Goal: Task Accomplishment & Management: Complete application form

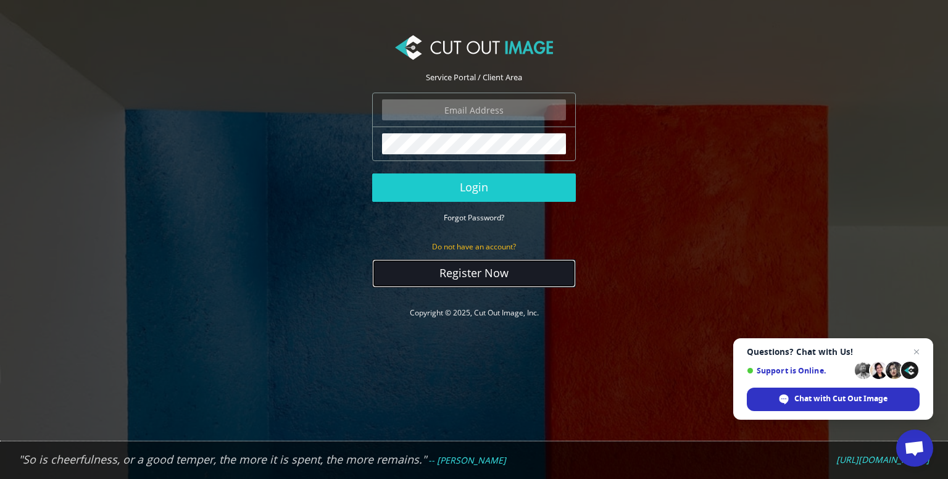
click at [477, 277] on link "Register Now" at bounding box center [474, 273] width 204 height 28
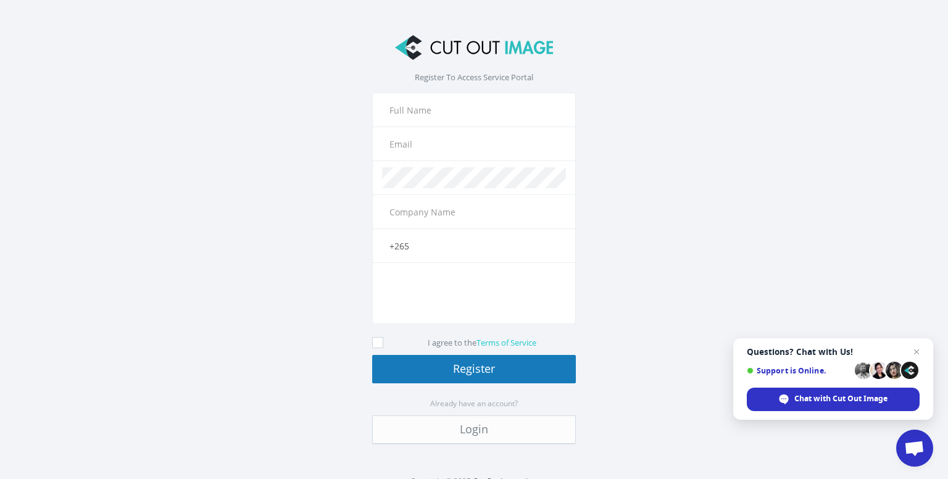
click at [422, 116] on input "text" at bounding box center [474, 109] width 184 height 21
type input "Gilliam Chimphepo"
click at [412, 141] on input "text" at bounding box center [474, 143] width 184 height 21
type input "gilliechimphepo@gmail.com"
click at [472, 114] on input "Gilliam Chimphepo" at bounding box center [474, 109] width 184 height 21
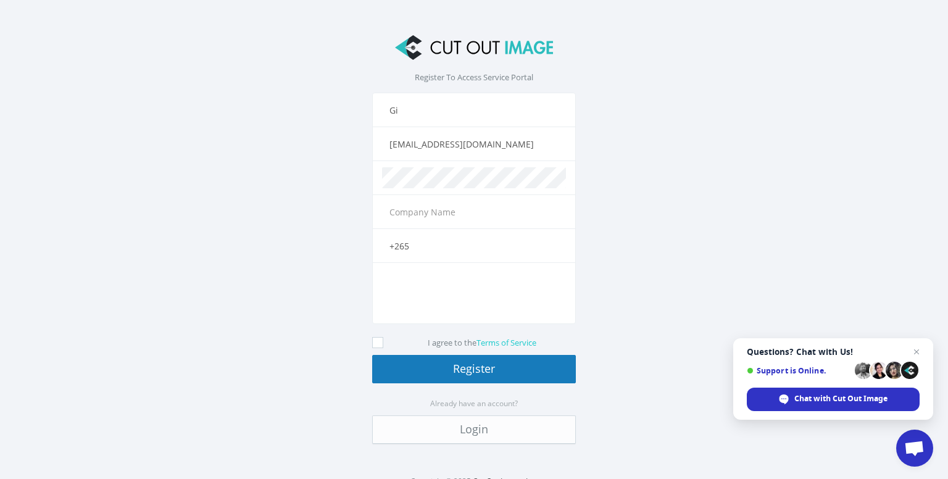
type input "G"
type input "Sage Art"
click at [413, 213] on input "text" at bounding box center [474, 211] width 184 height 21
type input "Sigma Consultancy"
click at [422, 244] on input "+265" at bounding box center [474, 245] width 184 height 21
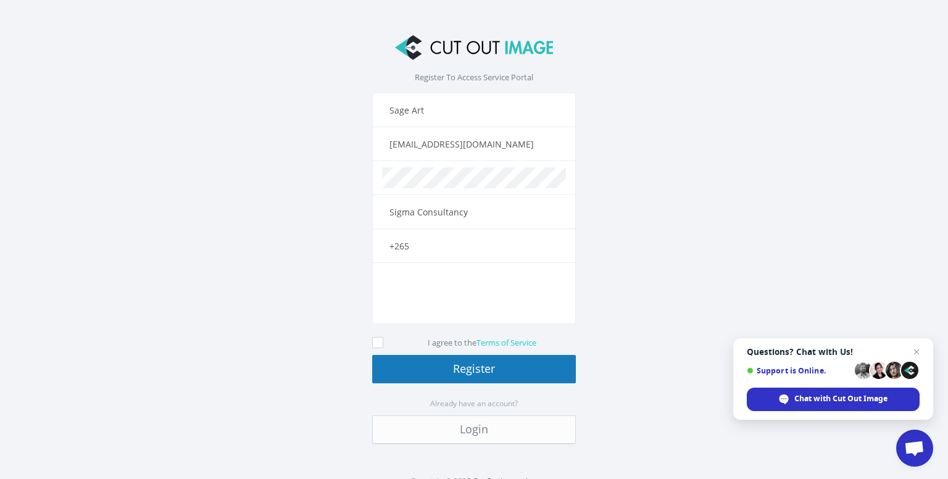
type input "+265 883 61 71 49"
click at [372, 343] on icon at bounding box center [377, 342] width 11 height 11
click at [375, 343] on input "I agree to the Terms of Service" at bounding box center [379, 343] width 8 height 8
checkbox input "true"
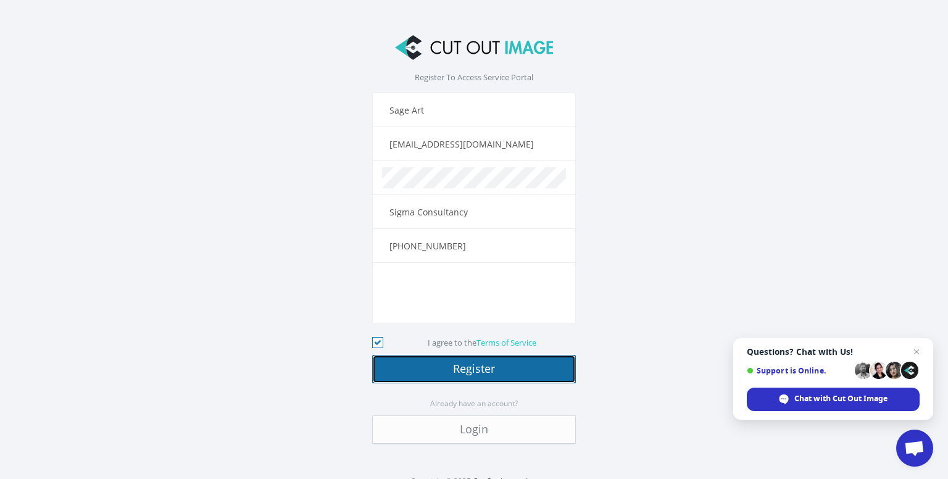
click at [403, 367] on button "Register" at bounding box center [474, 369] width 204 height 28
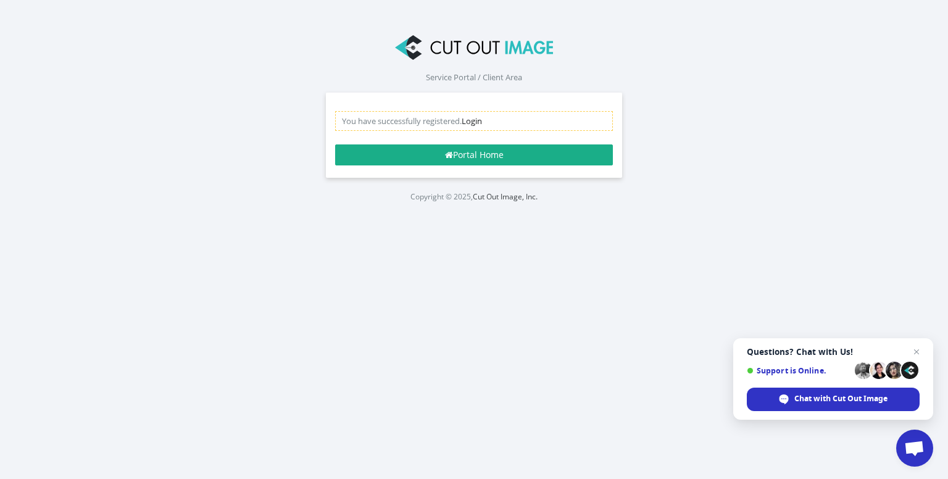
click at [477, 121] on link "Login" at bounding box center [472, 120] width 20 height 11
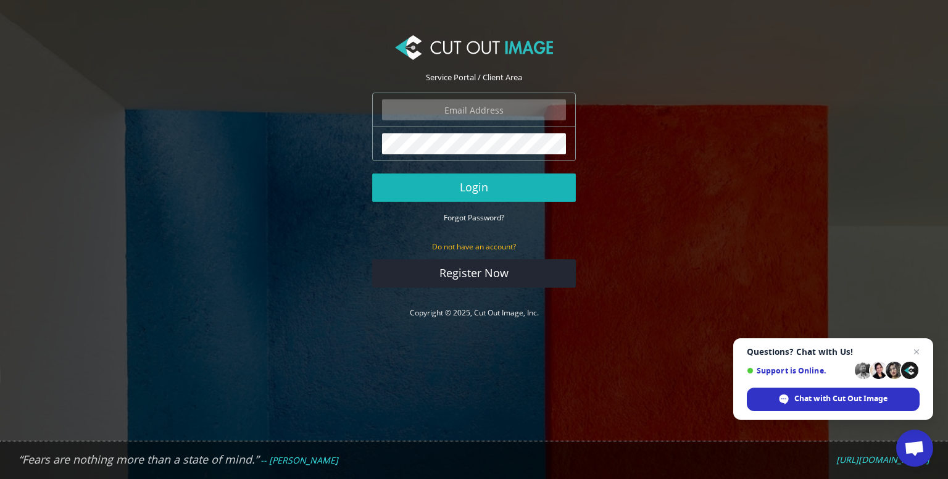
type input "[EMAIL_ADDRESS][DOMAIN_NAME]"
click at [473, 187] on button "Login" at bounding box center [474, 187] width 204 height 28
